Goal: Task Accomplishment & Management: Manage account settings

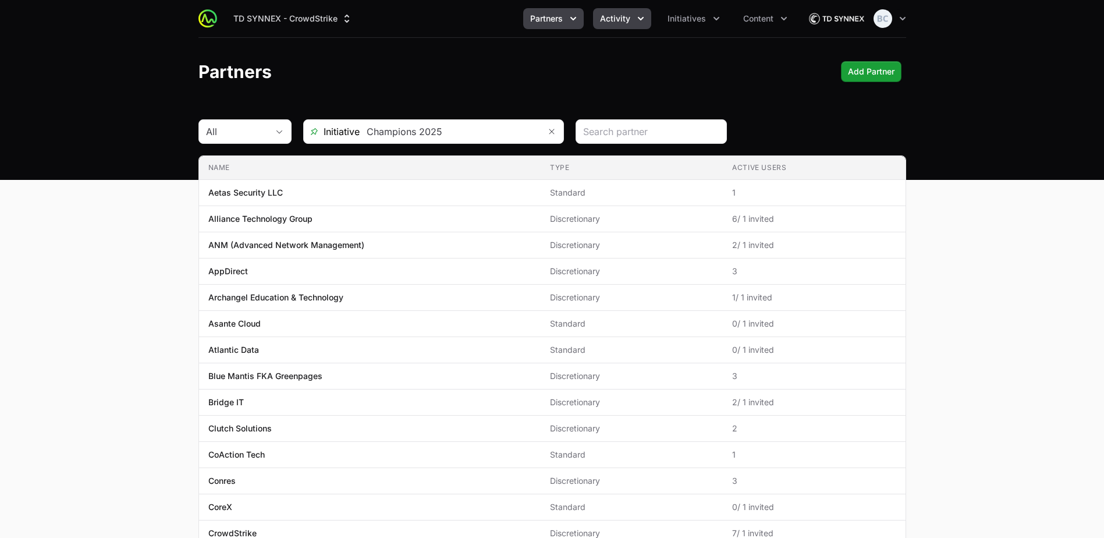
click at [603, 17] on span "Activity" at bounding box center [615, 19] width 30 height 12
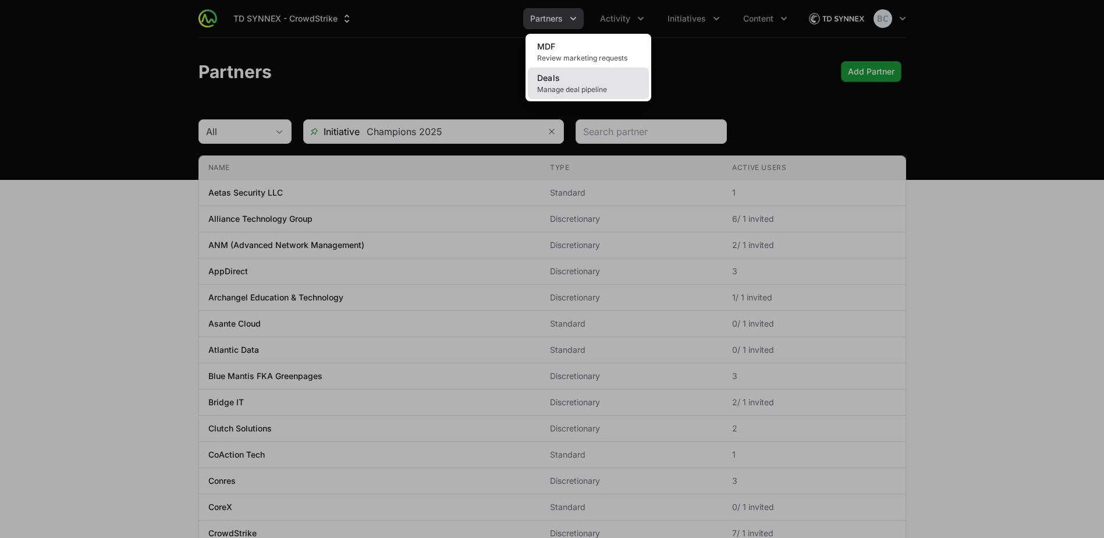
click at [599, 84] on link "Deals Manage deal pipeline" at bounding box center [588, 83] width 121 height 31
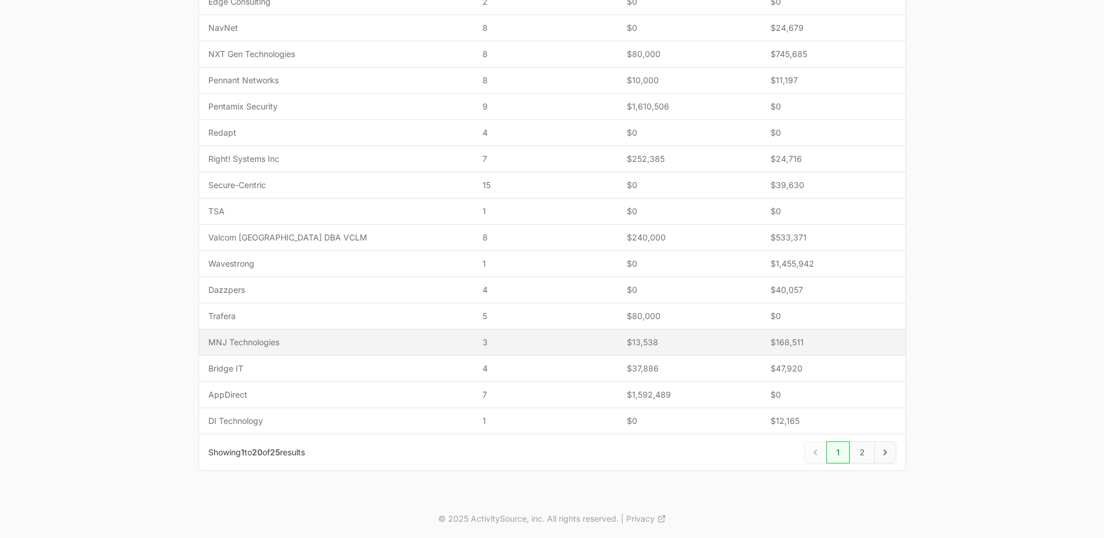
scroll to position [381, 0]
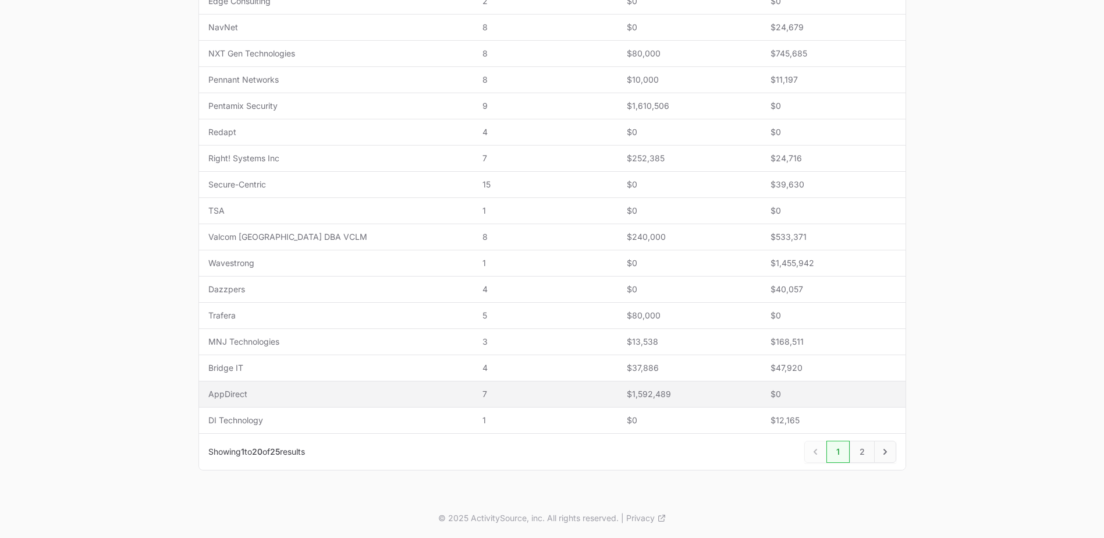
click at [353, 397] on span "AppDirect" at bounding box center [336, 394] width 256 height 12
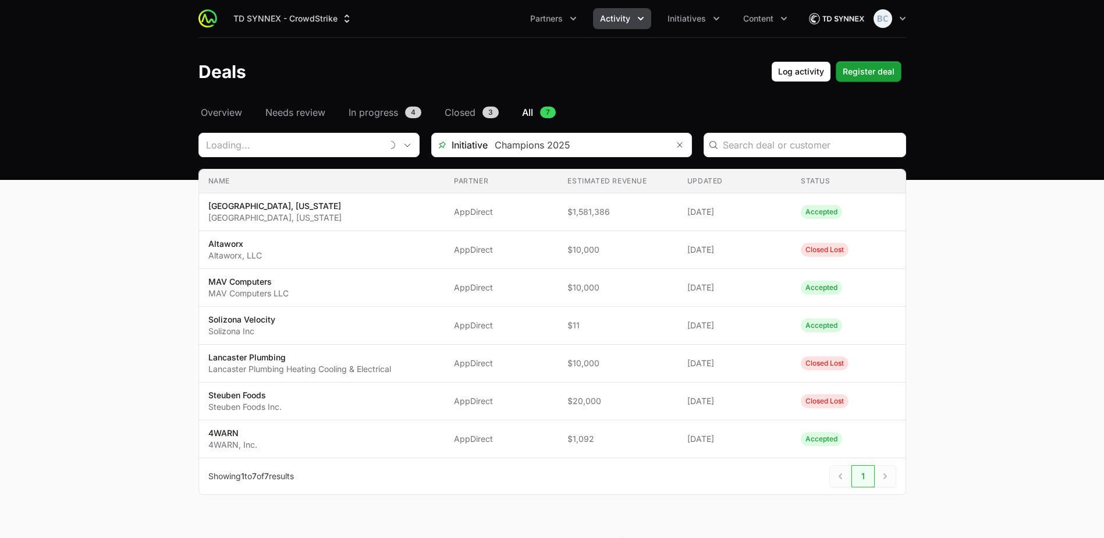
type input "AppDirect"
click at [219, 110] on span "Overview" at bounding box center [221, 112] width 41 height 14
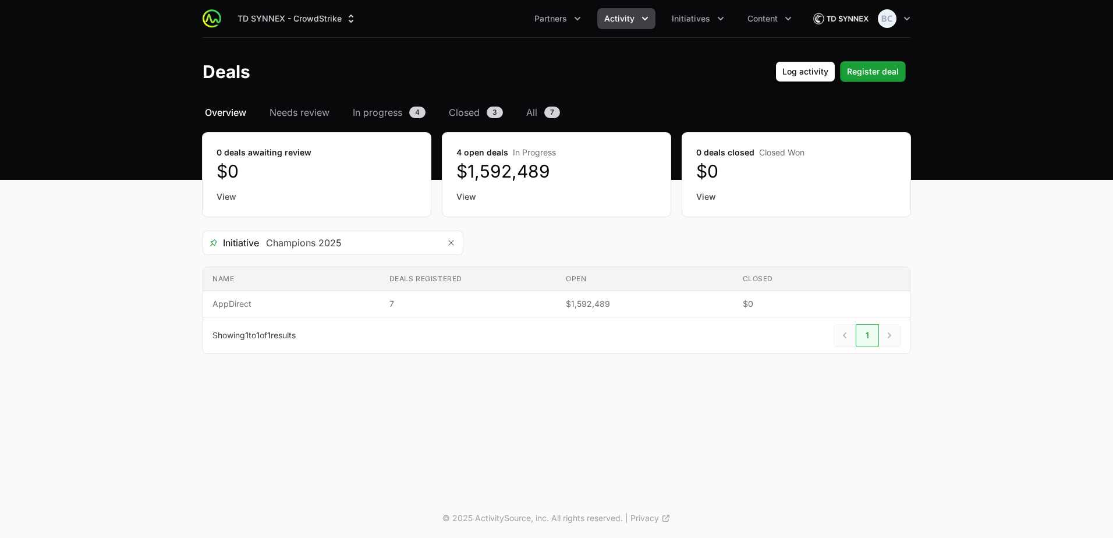
click at [230, 114] on span "Overview" at bounding box center [225, 112] width 41 height 14
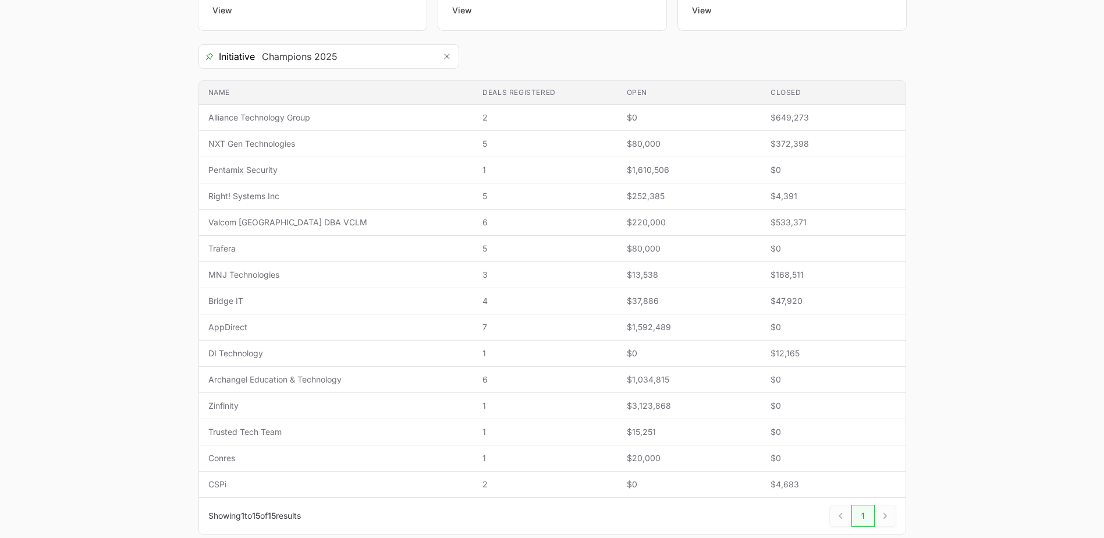
scroll to position [116, 0]
